Goal: Information Seeking & Learning: Learn about a topic

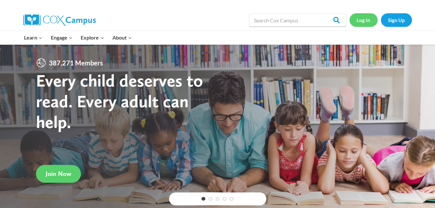
click at [360, 19] on link "Log In" at bounding box center [363, 19] width 28 height 13
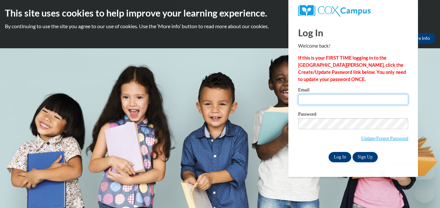
type input "kostea07@uwgb.edu"
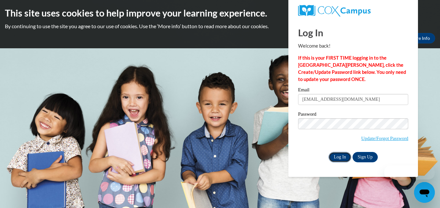
click at [340, 160] on input "Log In" at bounding box center [339, 157] width 23 height 10
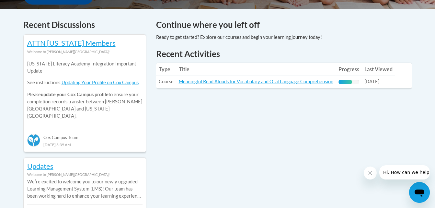
scroll to position [272, 0]
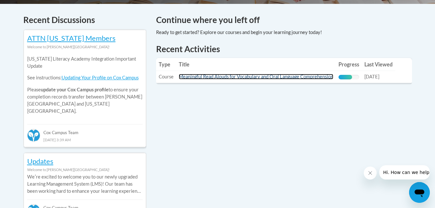
click at [220, 77] on link "Meaningful Read Alouds for Vocabulary and Oral Language Comprehension" at bounding box center [256, 77] width 154 height 6
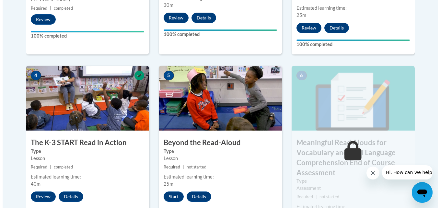
scroll to position [346, 0]
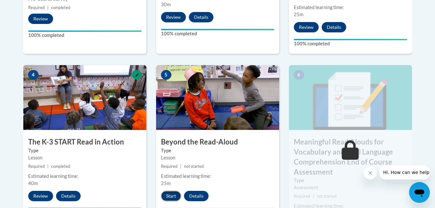
click at [172, 192] on button "Start" at bounding box center [171, 196] width 20 height 10
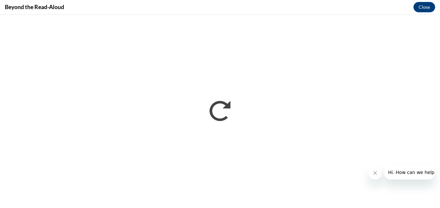
scroll to position [0, 0]
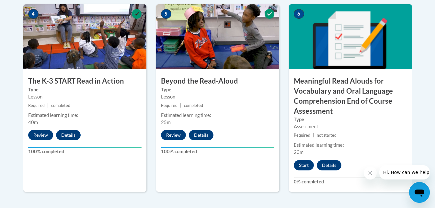
scroll to position [407, 0]
